Goal: Information Seeking & Learning: Learn about a topic

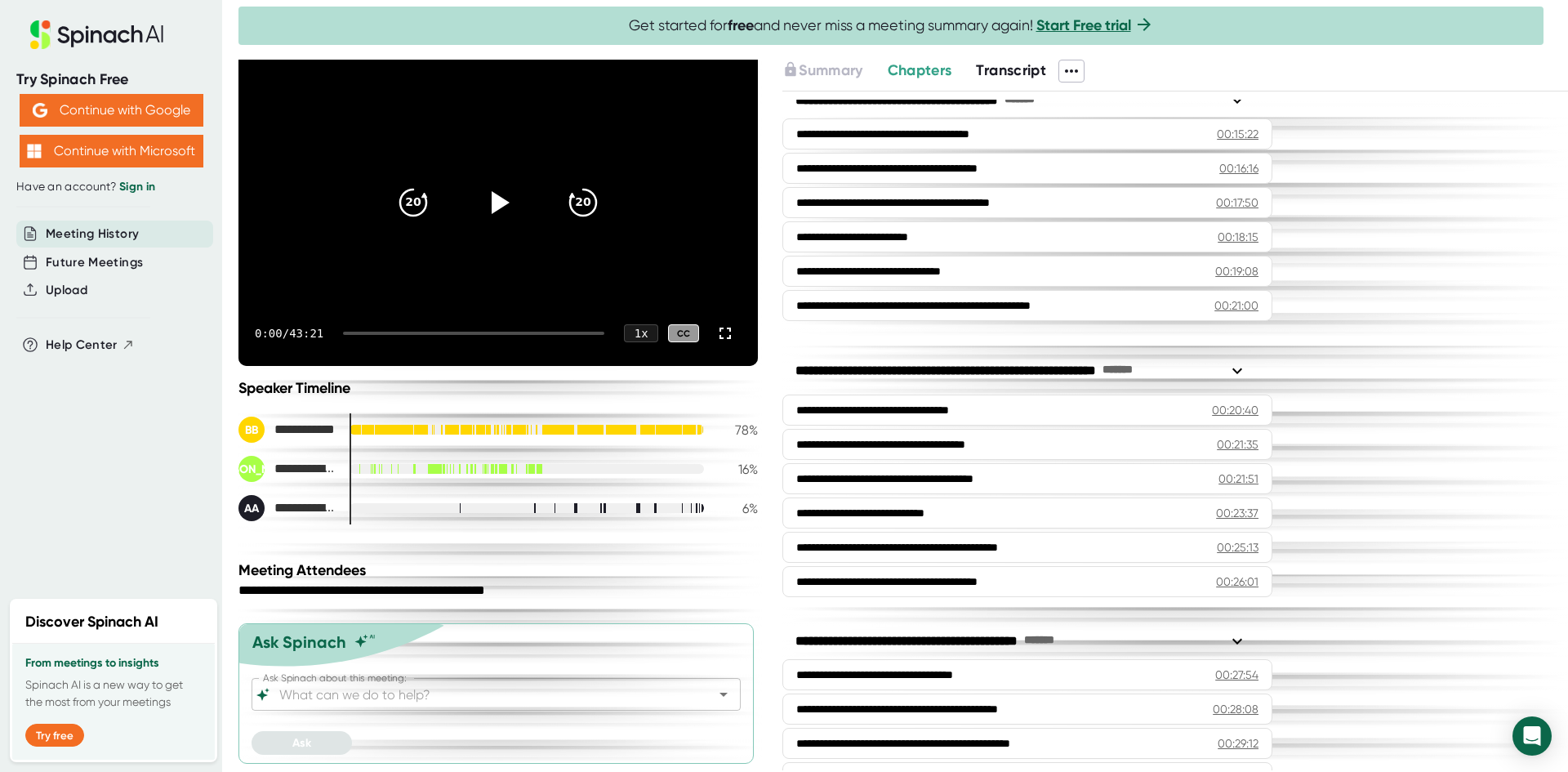
scroll to position [558, 0]
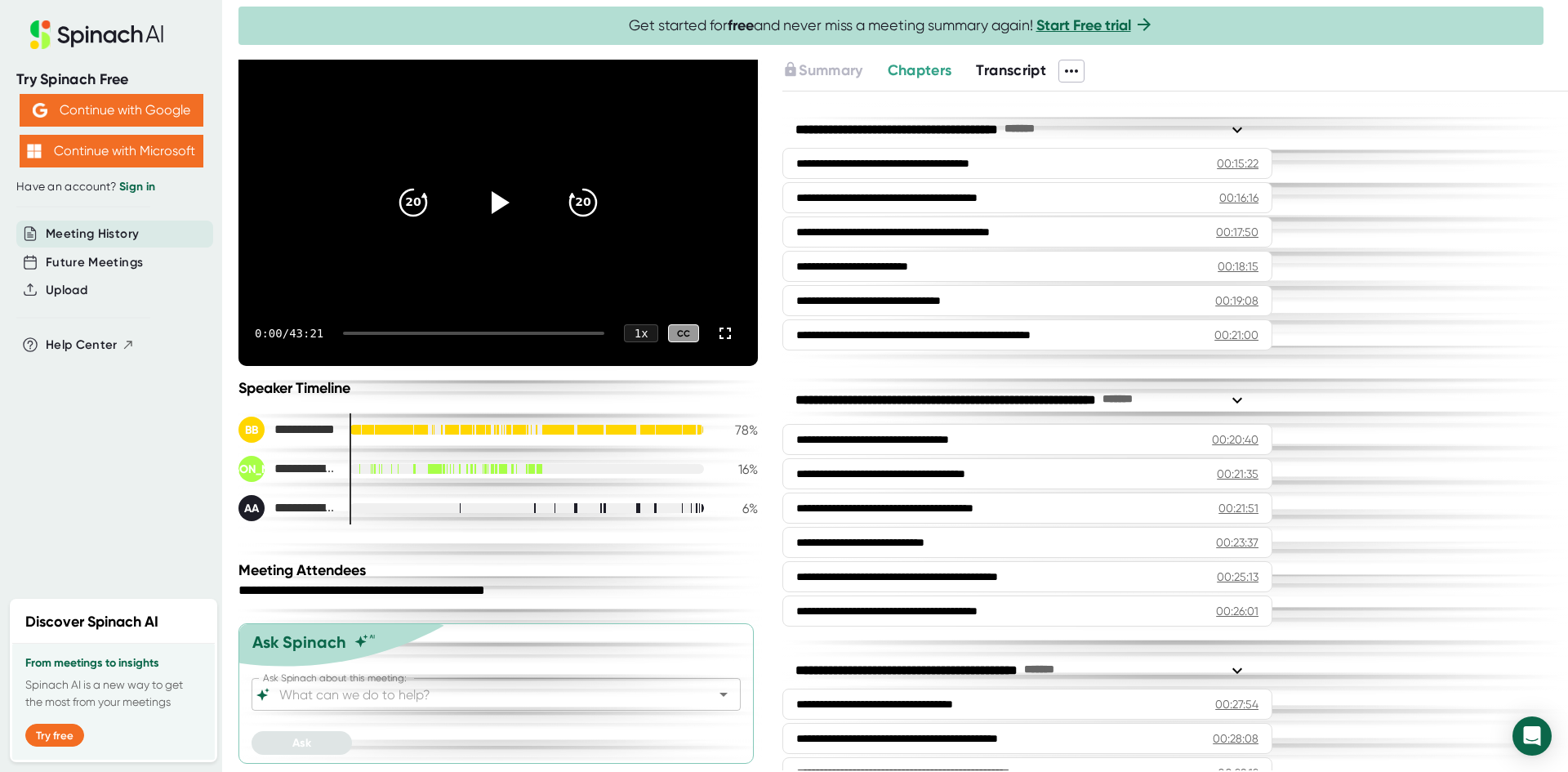
click at [681, 508] on div at bounding box center [681, 508] width 1 height 10
click at [636, 509] on div at bounding box center [637, 508] width 4 height 10
click at [690, 584] on div "**********" at bounding box center [494, 590] width 511 height 16
click at [1015, 74] on span "Transcript" at bounding box center [1010, 71] width 71 height 18
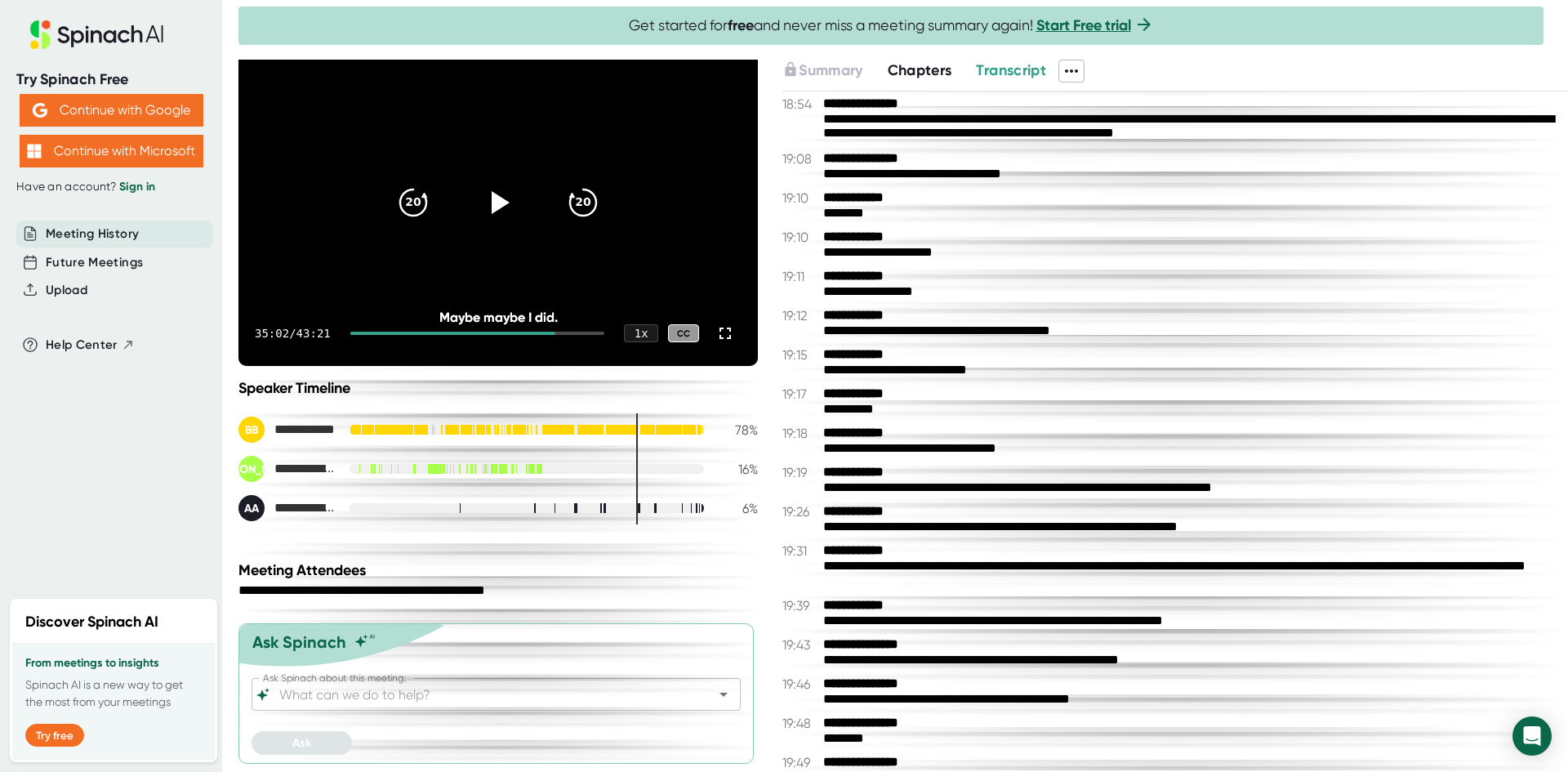
scroll to position [12330, 0]
